Goal: Information Seeking & Learning: Understand process/instructions

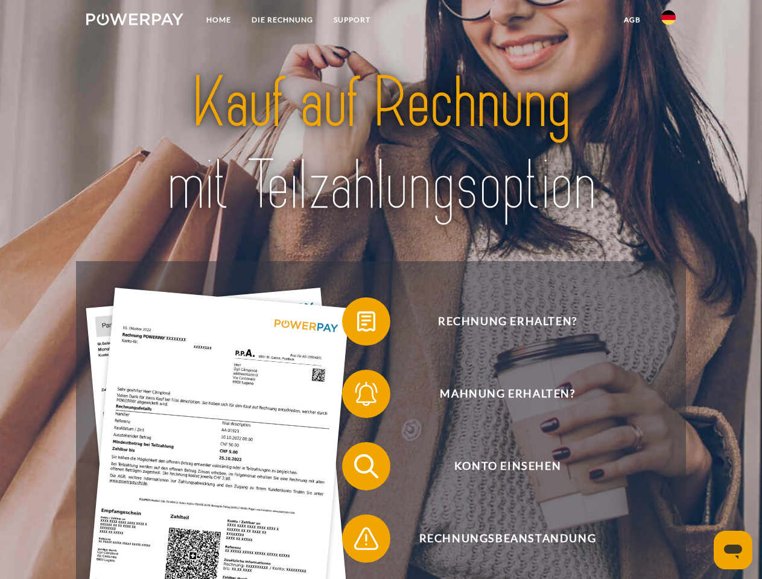
click at [134, 21] on img at bounding box center [134, 19] width 97 height 12
click at [668, 21] on img at bounding box center [668, 17] width 14 height 14
click at [631, 20] on link "agb" at bounding box center [631, 20] width 37 height 22
click at [357, 324] on span at bounding box center [348, 321] width 60 height 60
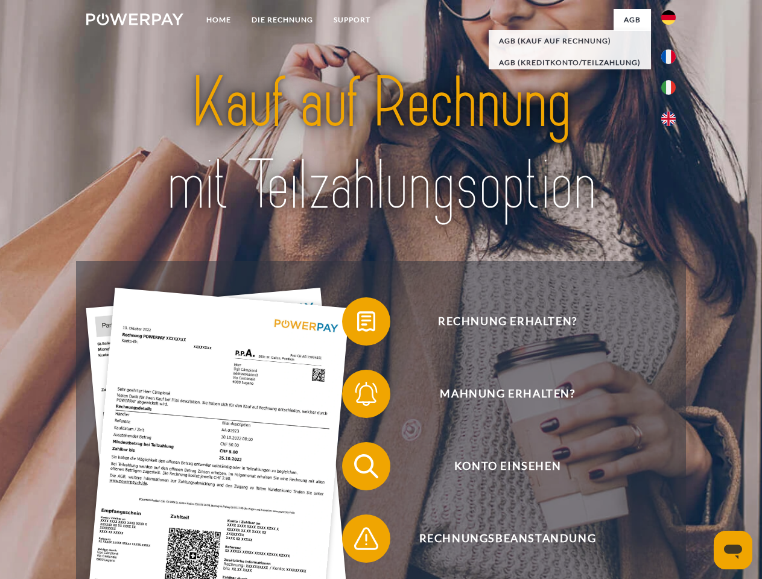
click at [357, 396] on span at bounding box center [348, 394] width 60 height 60
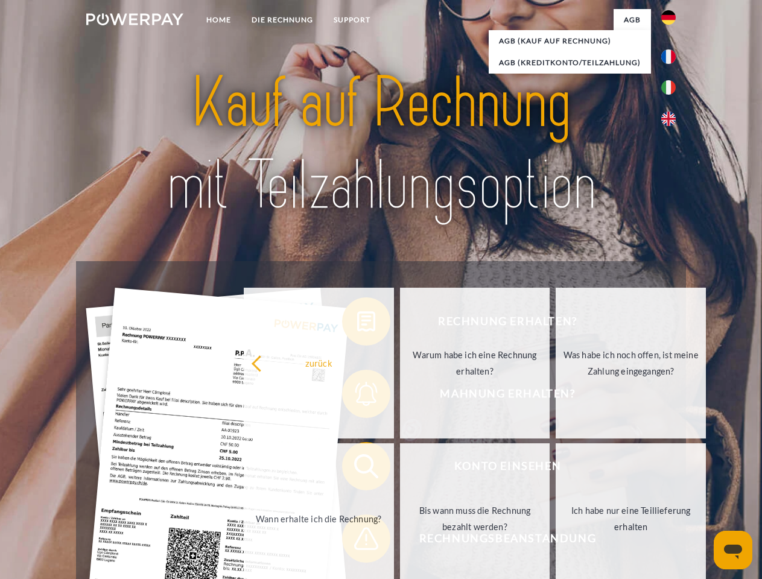
click at [400, 469] on link "Bis wann muss die Rechnung bezahlt werden?" at bounding box center [475, 518] width 150 height 151
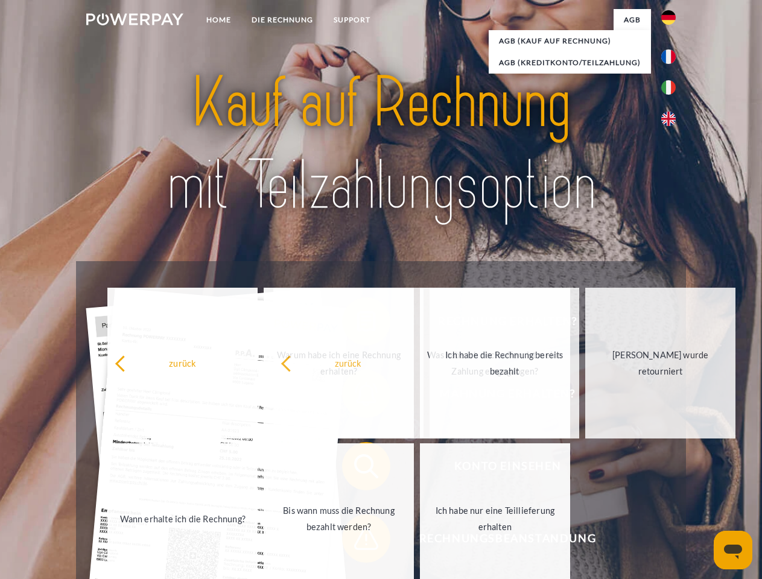
click at [357, 541] on span at bounding box center [348, 538] width 60 height 60
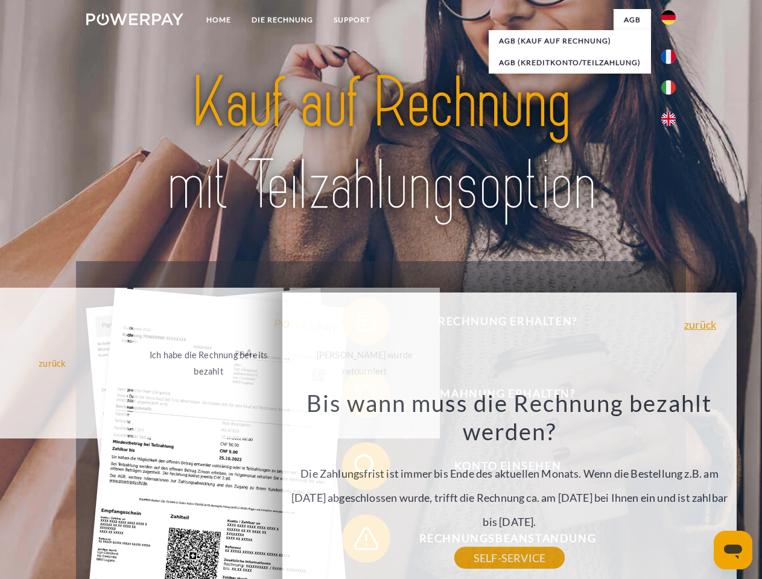
click at [733, 550] on icon "Messaging-Fenster öffnen" at bounding box center [733, 552] width 18 height 14
